Goal: Information Seeking & Learning: Learn about a topic

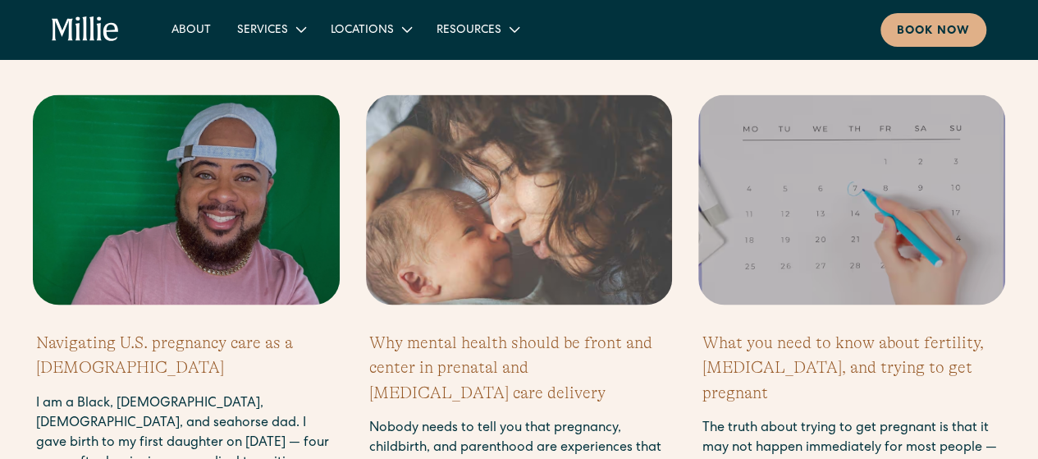
scroll to position [1182, 0]
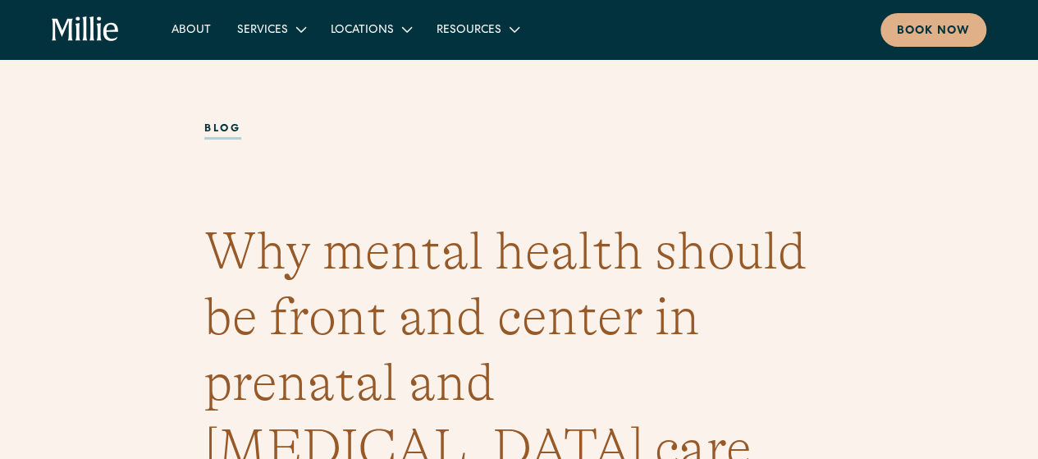
click at [793, 329] on h1 "Why mental health should be front and center in prenatal and [MEDICAL_DATA] car…" at bounding box center [519, 382] width 630 height 328
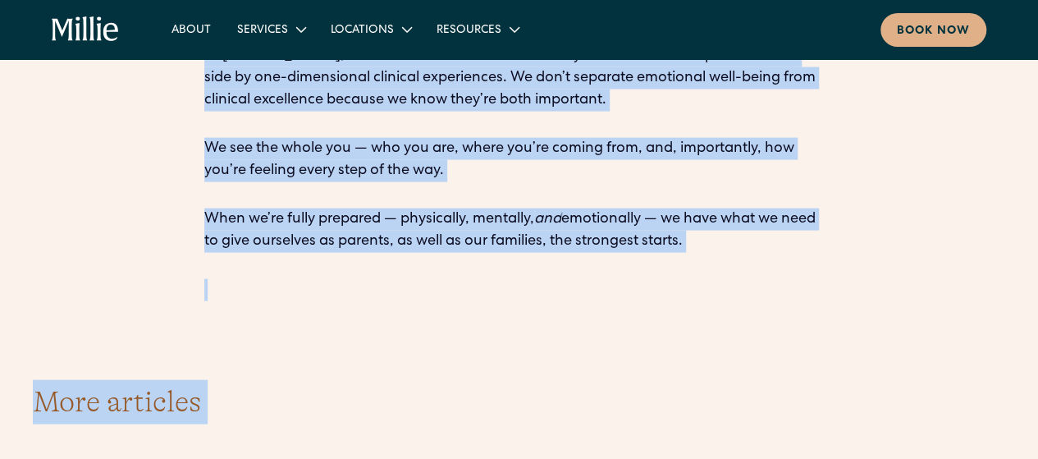
scroll to position [4804, 0]
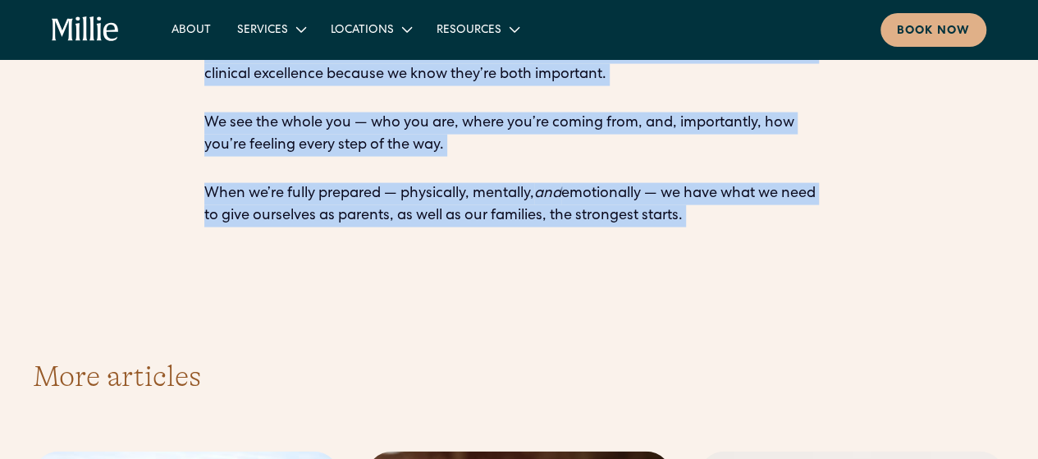
drag, startPoint x: 208, startPoint y: 115, endPoint x: 742, endPoint y: 93, distance: 534.9
copy div "Loremi dolor si amet con adip elitseddo, eiusmodtem, inc utlaboreet dol magnaal…"
